Goal: Task Accomplishment & Management: Find specific page/section

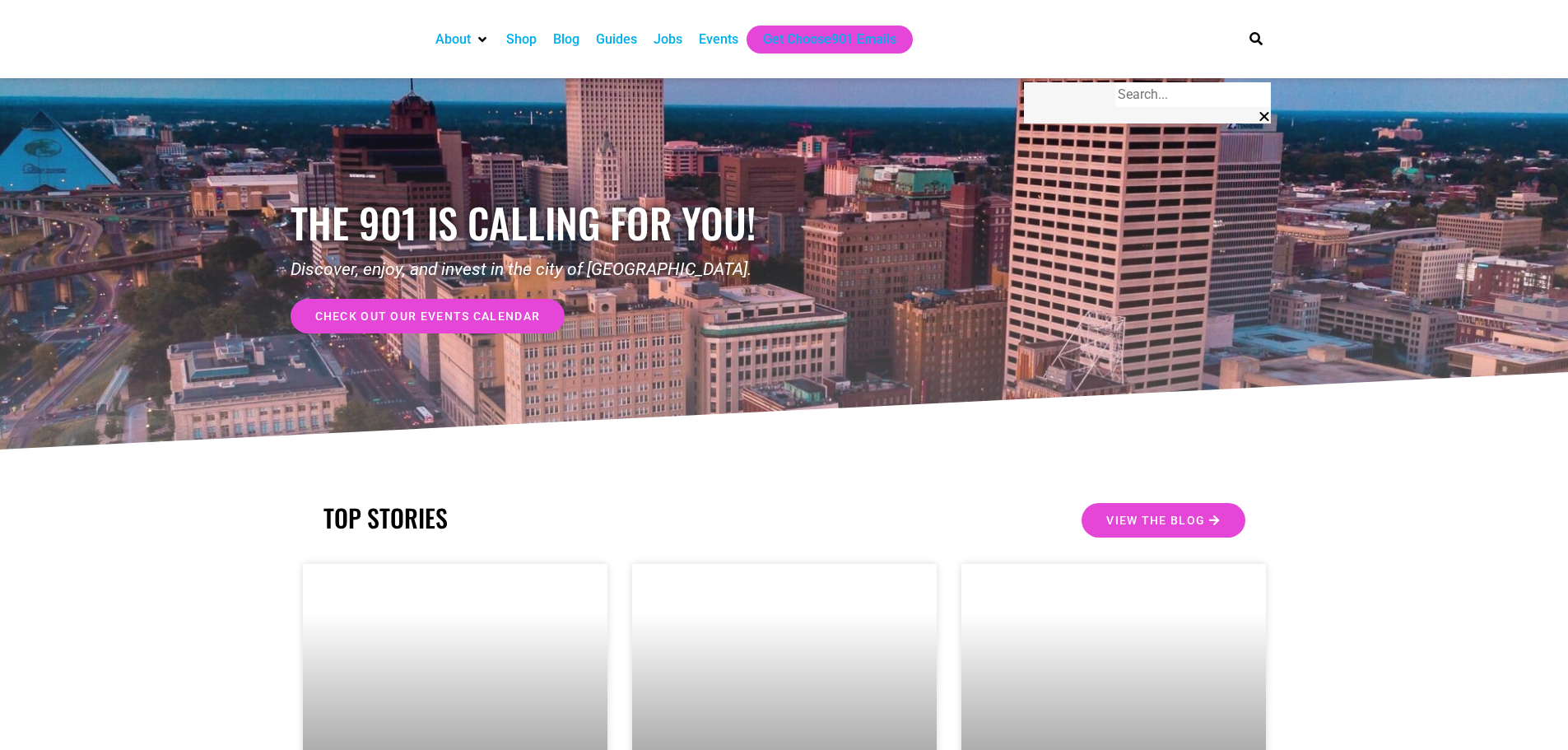
drag, startPoint x: 0, startPoint y: 0, endPoint x: 670, endPoint y: 40, distance: 671.2
click at [670, 40] on div "Jobs" at bounding box center [669, 39] width 29 height 20
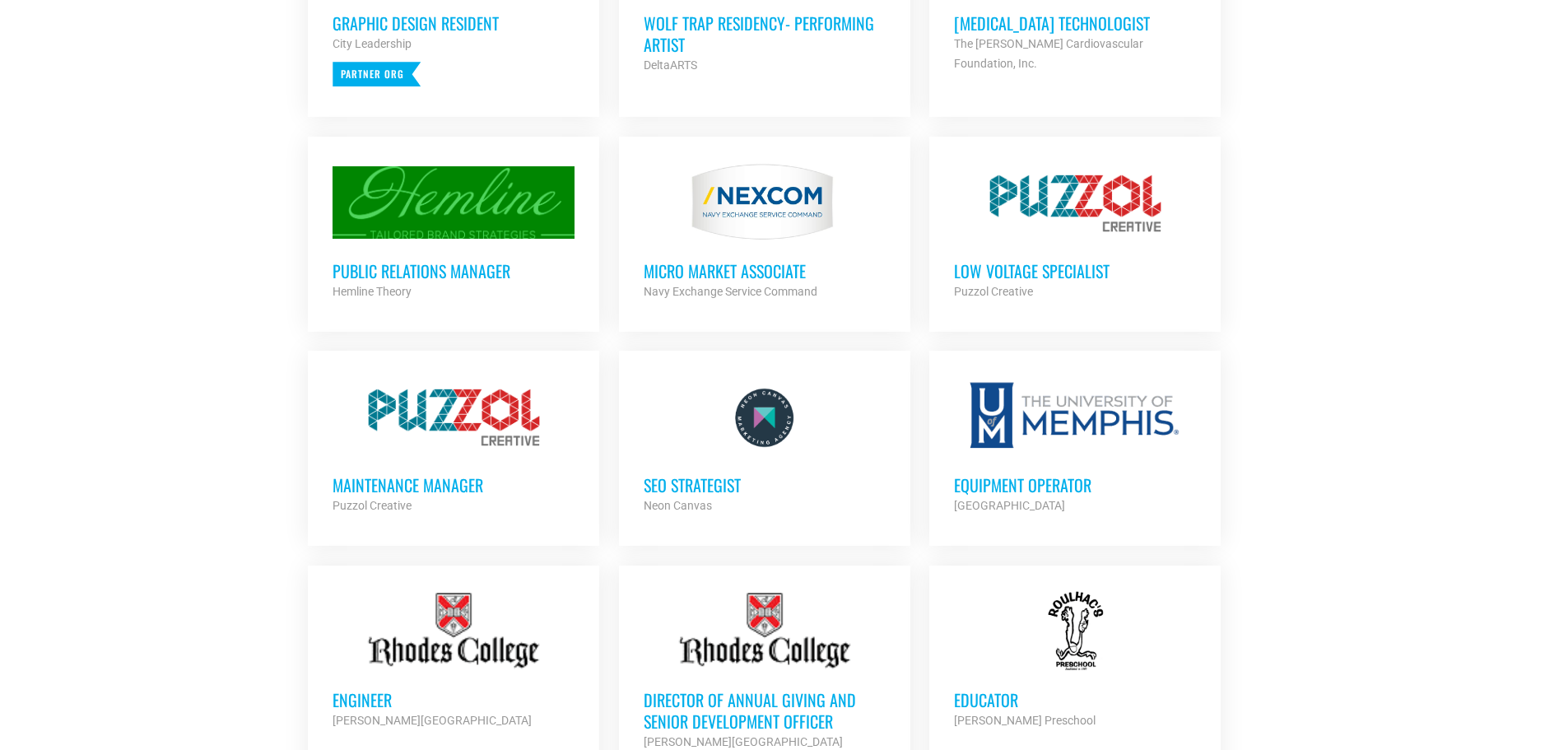
scroll to position [866, 0]
click at [481, 270] on h3 "Public Relations Manager" at bounding box center [454, 270] width 242 height 21
